Goal: Information Seeking & Learning: Compare options

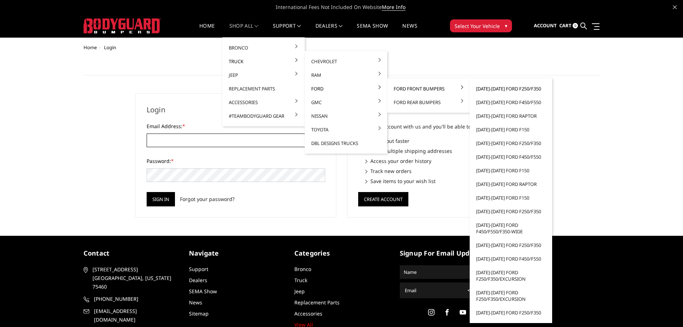
type input "JWCCPLUS@HOTMAIL.COM"
click at [510, 87] on link "[DATE]-[DATE] Ford F250/F350" at bounding box center [510, 89] width 77 height 14
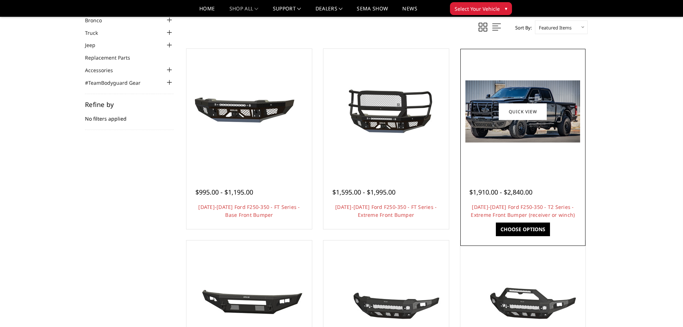
scroll to position [108, 0]
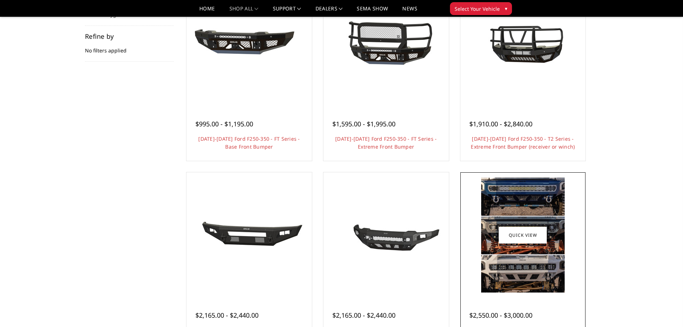
click at [533, 205] on img at bounding box center [523, 234] width 84 height 115
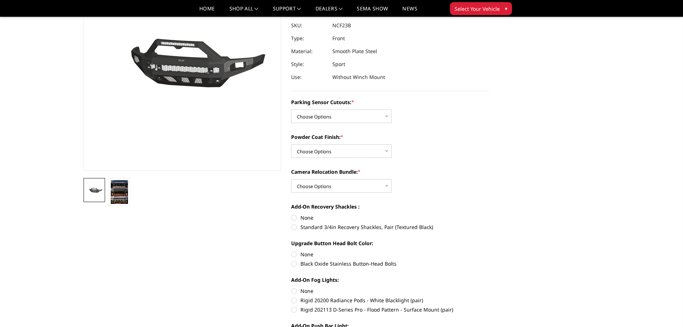
scroll to position [36, 0]
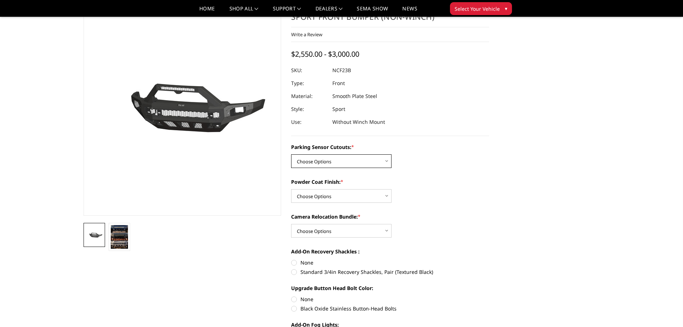
click at [367, 159] on select "Choose Options No - Without Parking Sensor Cutouts Yes - With Parking Sensor Cu…" at bounding box center [341, 161] width 100 height 14
select select "2571"
click at [291, 154] on select "Choose Options No - Without Parking Sensor Cutouts Yes - With Parking Sensor Cu…" at bounding box center [341, 161] width 100 height 14
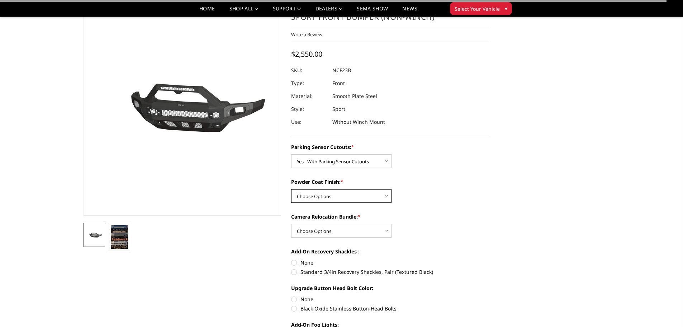
click at [355, 196] on select "Choose Options Bare Metal Textured Black Powder Coat" at bounding box center [341, 196] width 100 height 14
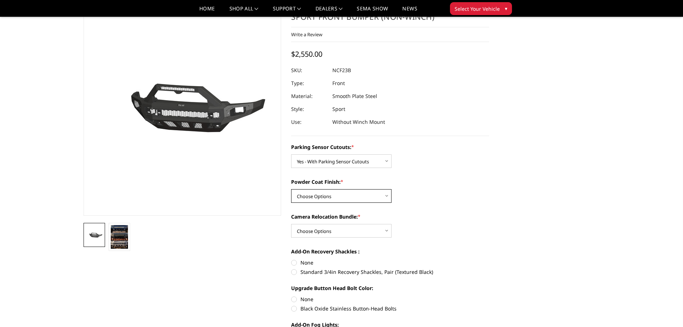
select select "2573"
click at [291, 189] on select "Choose Options Bare Metal Textured Black Powder Coat" at bounding box center [341, 196] width 100 height 14
click at [345, 233] on select "Choose Options WITH Camera Relocation Bundle WITHOUT Camera Relocation Bundle" at bounding box center [341, 231] width 100 height 14
select select "2574"
click at [291, 224] on select "Choose Options WITH Camera Relocation Bundle WITHOUT Camera Relocation Bundle" at bounding box center [341, 231] width 100 height 14
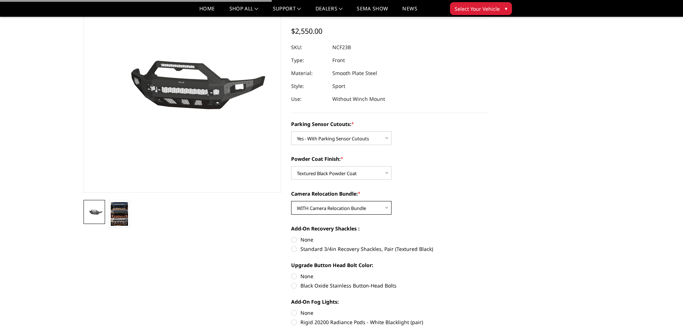
scroll to position [72, 0]
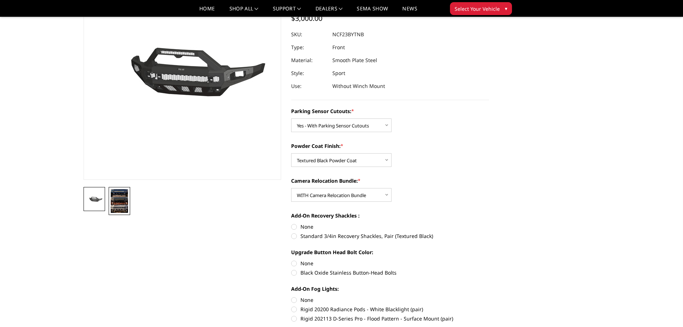
click at [124, 198] on img at bounding box center [119, 201] width 17 height 24
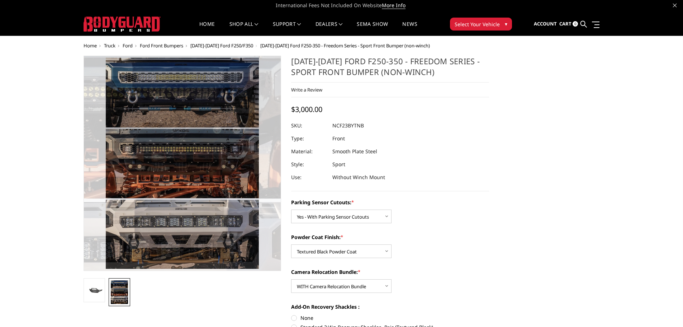
scroll to position [0, 0]
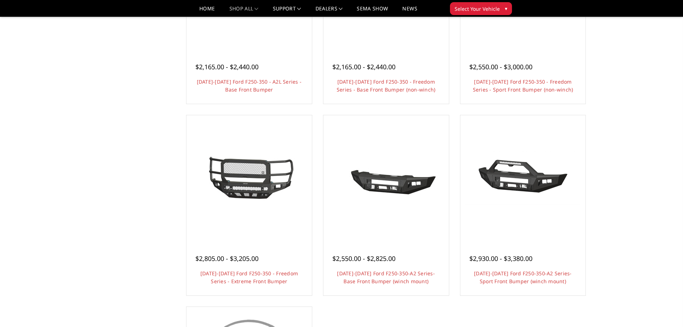
scroll to position [373, 0]
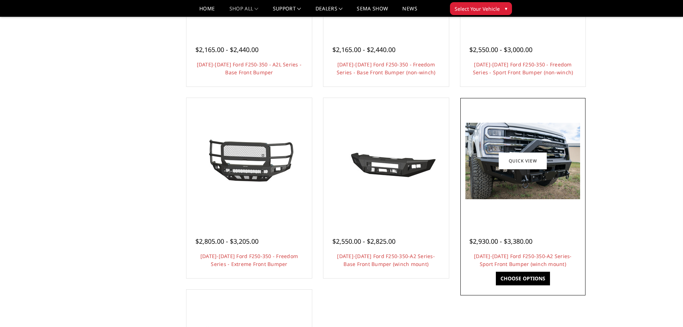
click at [509, 134] on img at bounding box center [522, 161] width 115 height 76
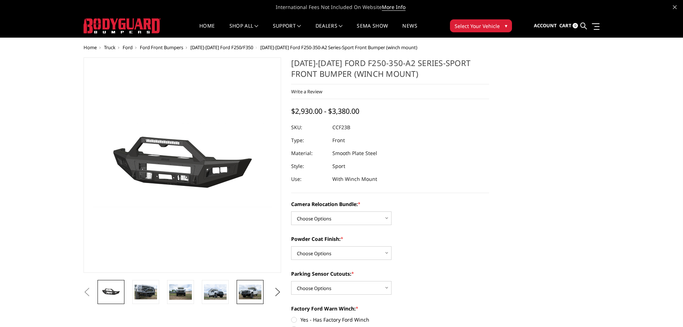
click at [249, 288] on img at bounding box center [250, 291] width 23 height 15
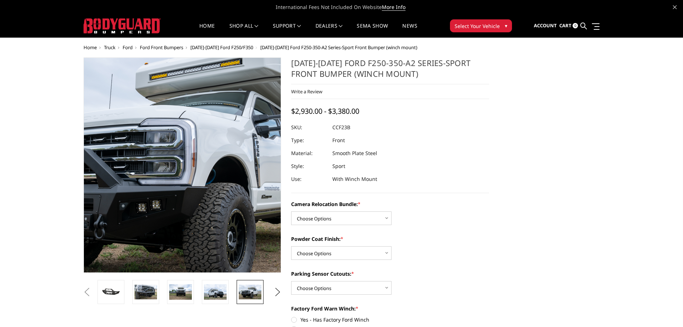
click at [180, 178] on img at bounding box center [185, 160] width 459 height 306
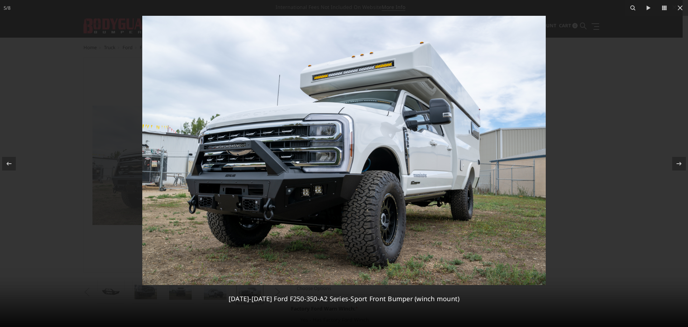
click at [243, 157] on img at bounding box center [344, 150] width 404 height 269
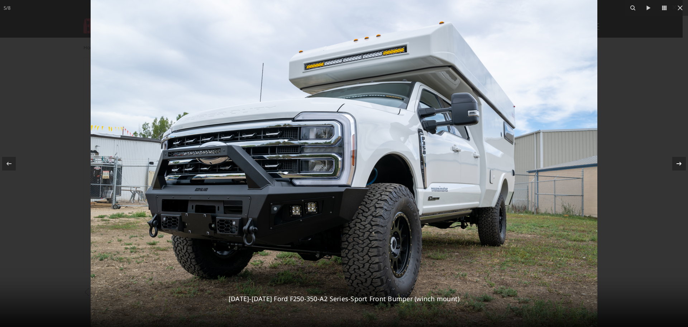
click at [680, 165] on icon at bounding box center [679, 163] width 9 height 9
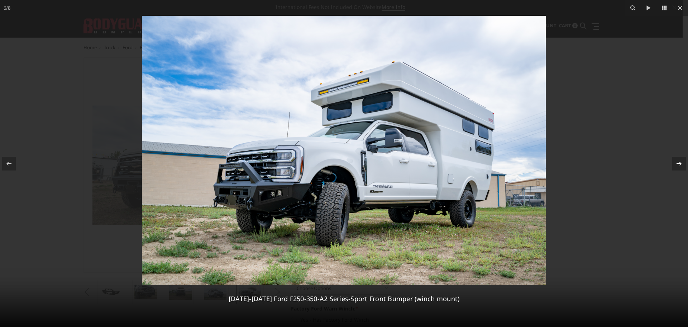
click at [680, 165] on icon at bounding box center [679, 163] width 9 height 9
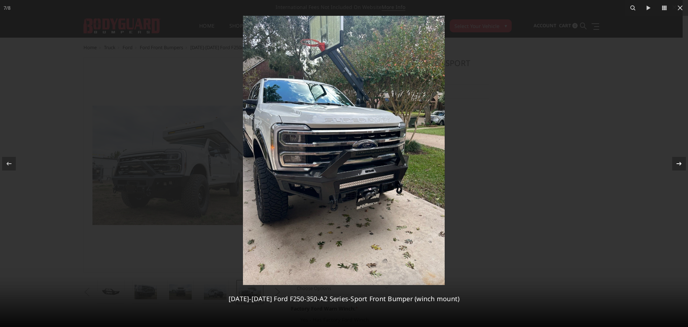
click at [674, 163] on div at bounding box center [680, 164] width 14 height 14
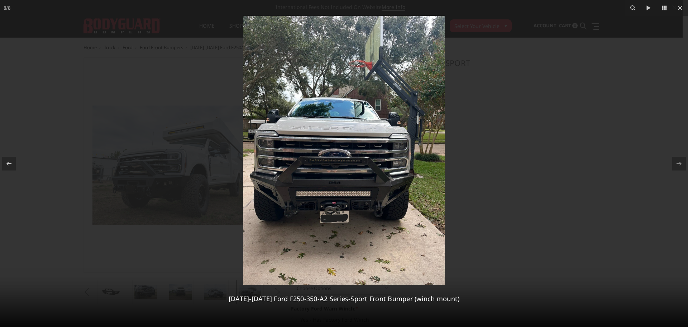
click at [555, 169] on div at bounding box center [344, 163] width 688 height 327
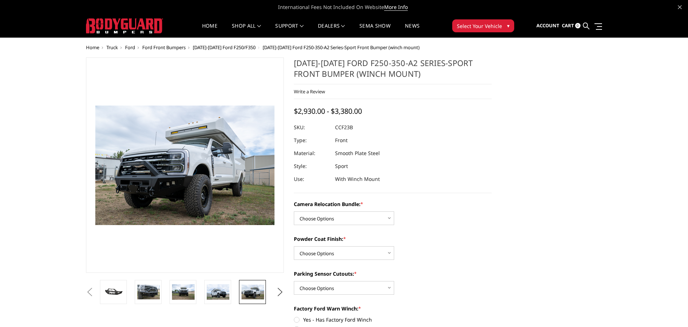
scroll to position [0, 105]
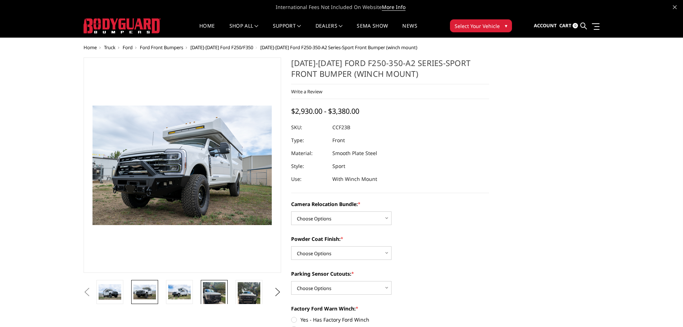
click at [210, 298] on img at bounding box center [214, 297] width 23 height 30
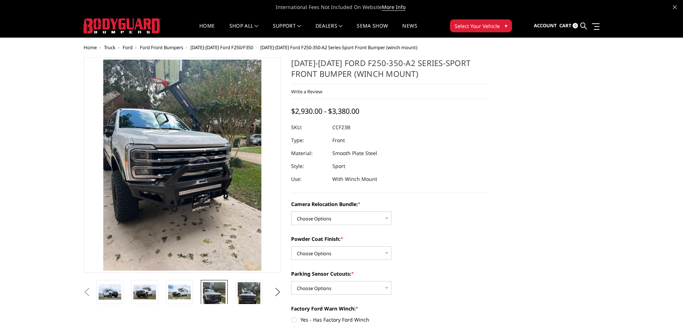
click at [176, 194] on img at bounding box center [187, 132] width 344 height 459
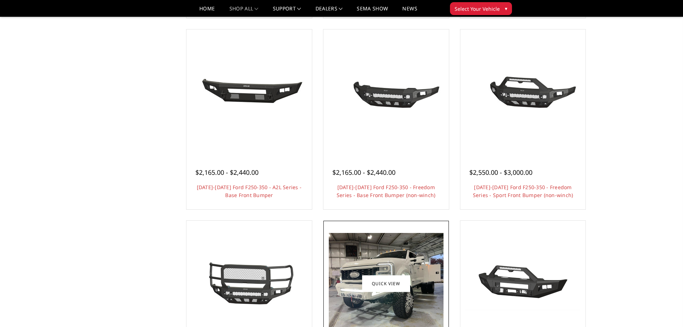
scroll to position [158, 0]
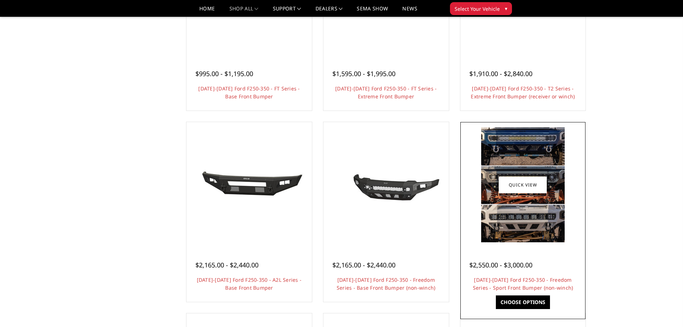
click at [552, 212] on img at bounding box center [523, 184] width 84 height 115
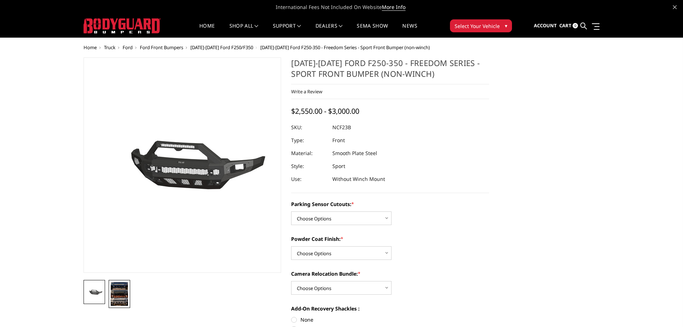
click at [116, 296] on img at bounding box center [119, 294] width 17 height 24
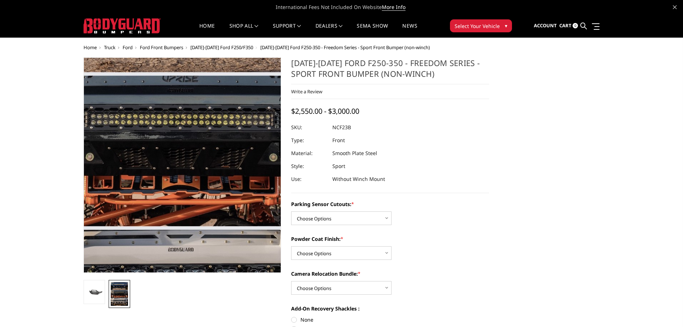
click at [181, 178] on img at bounding box center [182, 150] width 333 height 459
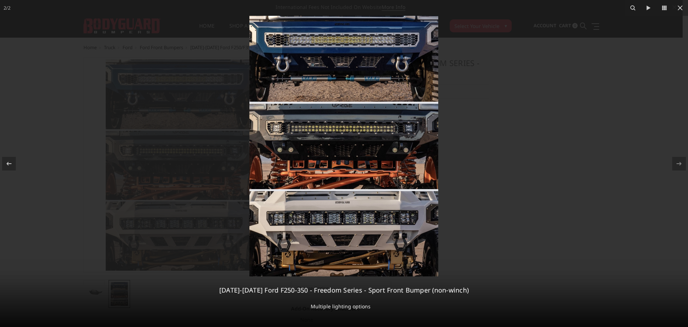
click at [611, 181] on div at bounding box center [344, 163] width 688 height 327
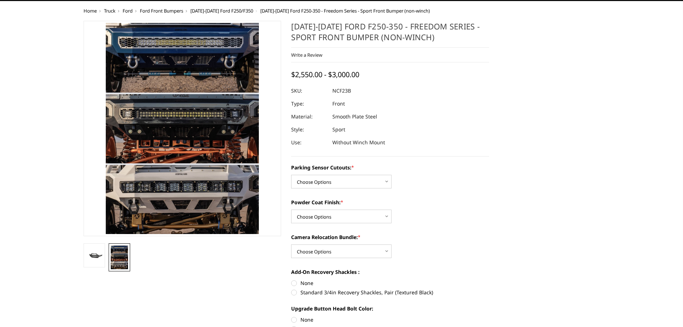
scroll to position [72, 0]
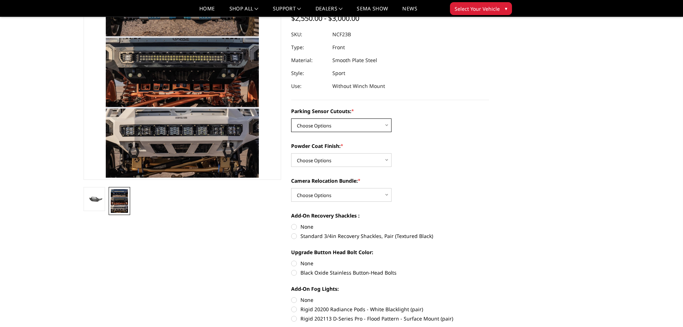
click at [335, 128] on select "Choose Options No - Without Parking Sensor Cutouts Yes - With Parking Sensor Cu…" at bounding box center [341, 125] width 100 height 14
click at [467, 112] on label "Parking Sensor Cutouts: *" at bounding box center [390, 111] width 198 height 8
click at [391, 118] on select "Choose Options No - Without Parking Sensor Cutouts Yes - With Parking Sensor Cu…" at bounding box center [341, 125] width 100 height 14
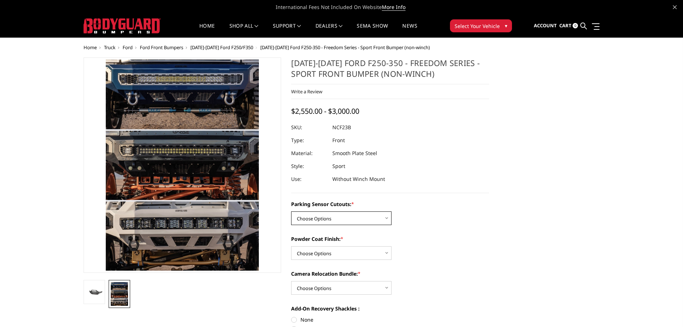
click at [362, 222] on select "Choose Options No - Without Parking Sensor Cutouts Yes - With Parking Sensor Cu…" at bounding box center [341, 218] width 100 height 14
select select "2571"
click at [291, 211] on select "Choose Options No - Without Parking Sensor Cutouts Yes - With Parking Sensor Cu…" at bounding box center [341, 218] width 100 height 14
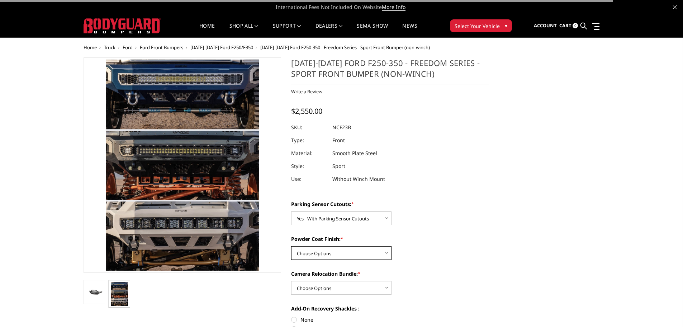
click at [348, 256] on select "Choose Options Bare Metal Textured Black Powder Coat" at bounding box center [341, 253] width 100 height 14
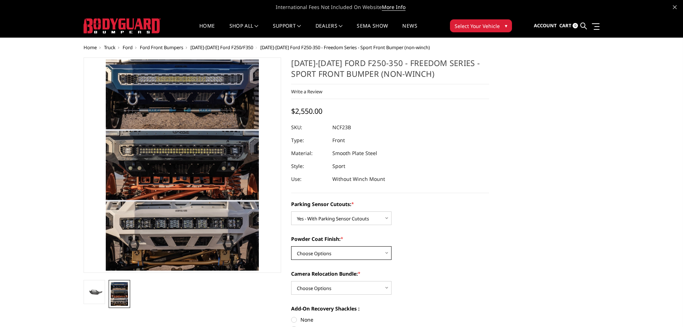
select select "2572"
click at [291, 246] on select "Choose Options Bare Metal Textured Black Powder Coat" at bounding box center [341, 253] width 100 height 14
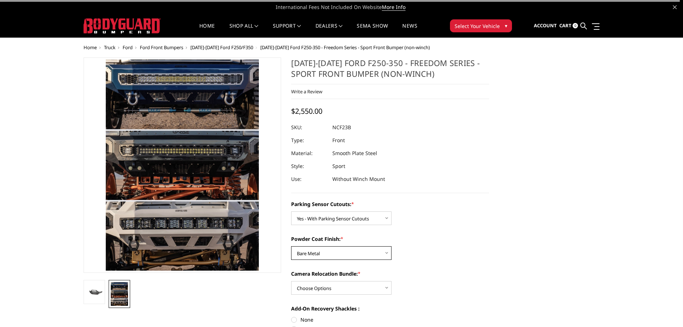
scroll to position [36, 0]
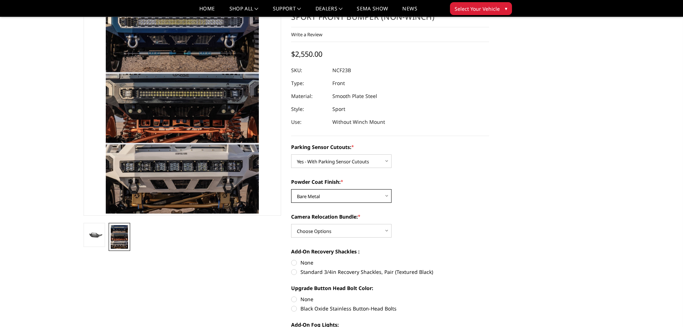
click at [353, 193] on select "Choose Options Bare Metal Textured Black Powder Coat" at bounding box center [341, 196] width 100 height 14
click at [291, 189] on select "Choose Options Bare Metal Textured Black Powder Coat" at bounding box center [341, 196] width 100 height 14
click at [314, 237] on select "Choose Options WITH Camera Relocation Bundle WITHOUT Camera Relocation Bundle" at bounding box center [341, 231] width 100 height 14
select select "2574"
click at [291, 224] on select "Choose Options WITH Camera Relocation Bundle WITHOUT Camera Relocation Bundle" at bounding box center [341, 231] width 100 height 14
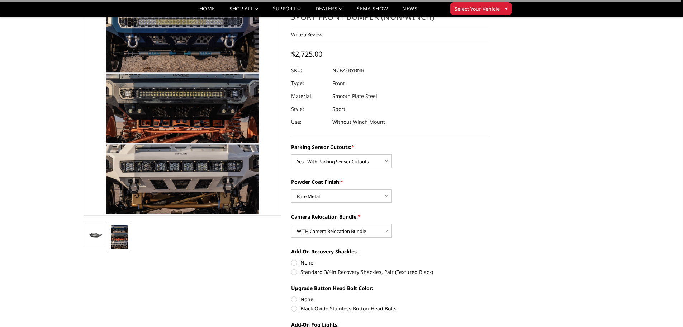
click at [287, 233] on section "2023-2025 Ford F250-350 - Freedom Series - Sport Front Bumper (non-winch) Write…" at bounding box center [390, 232] width 208 height 465
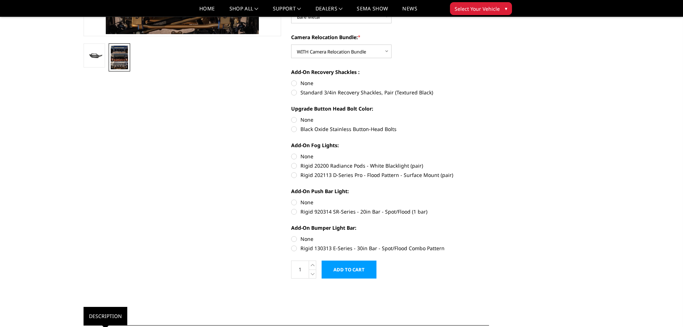
scroll to position [0, 0]
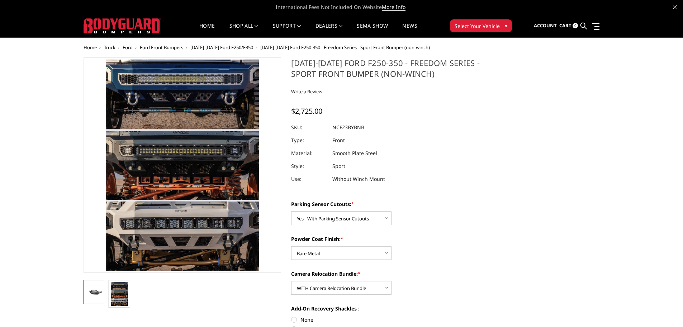
click at [93, 297] on link at bounding box center [95, 292] width 22 height 24
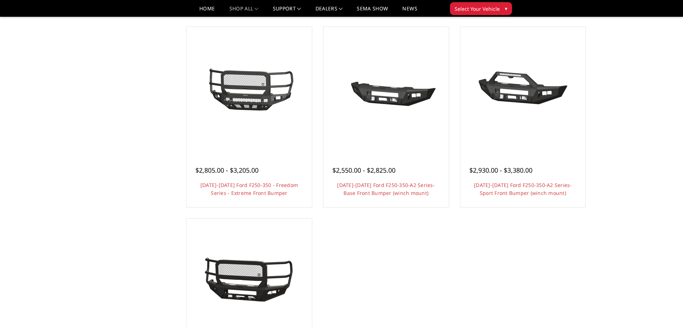
scroll to position [445, 0]
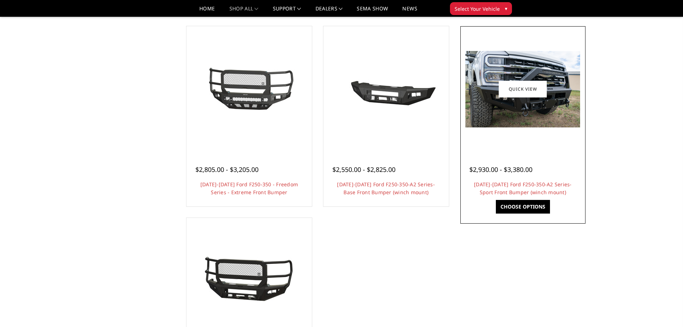
click at [499, 101] on img at bounding box center [522, 89] width 115 height 76
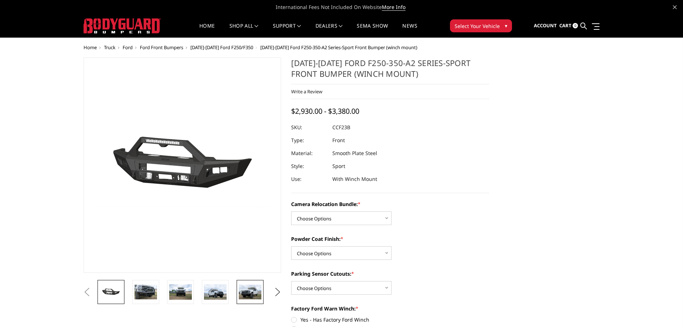
click at [249, 292] on img at bounding box center [250, 291] width 23 height 15
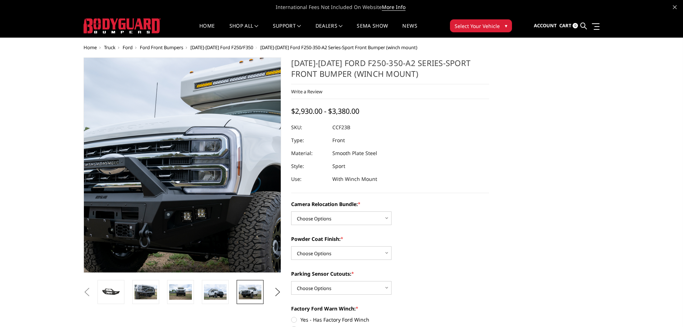
click at [146, 157] on img at bounding box center [230, 168] width 459 height 306
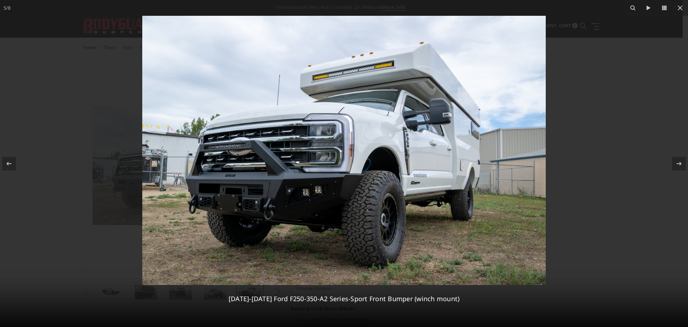
click at [625, 107] on div at bounding box center [344, 163] width 688 height 327
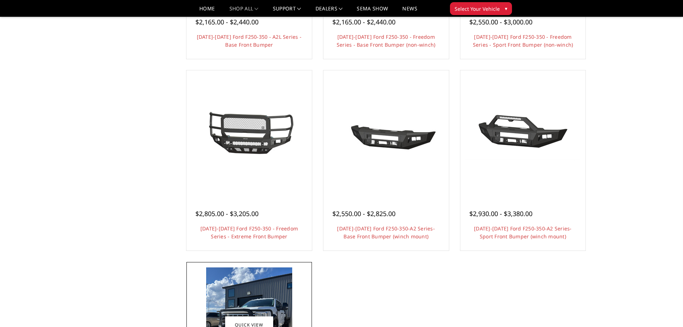
scroll to position [373, 0]
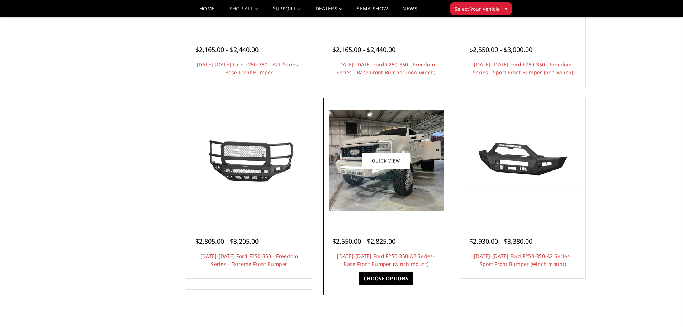
click at [371, 189] on img at bounding box center [386, 160] width 115 height 101
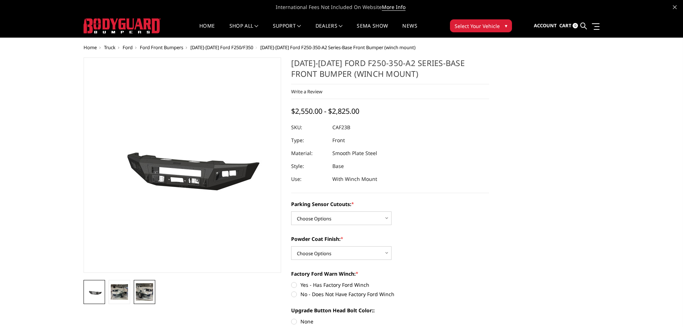
click at [142, 292] on img at bounding box center [144, 291] width 17 height 17
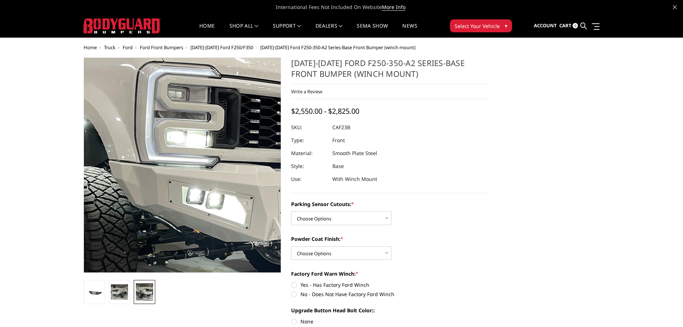
click at [184, 157] on img at bounding box center [181, 174] width 459 height 458
